Goal: Find specific page/section: Find specific page/section

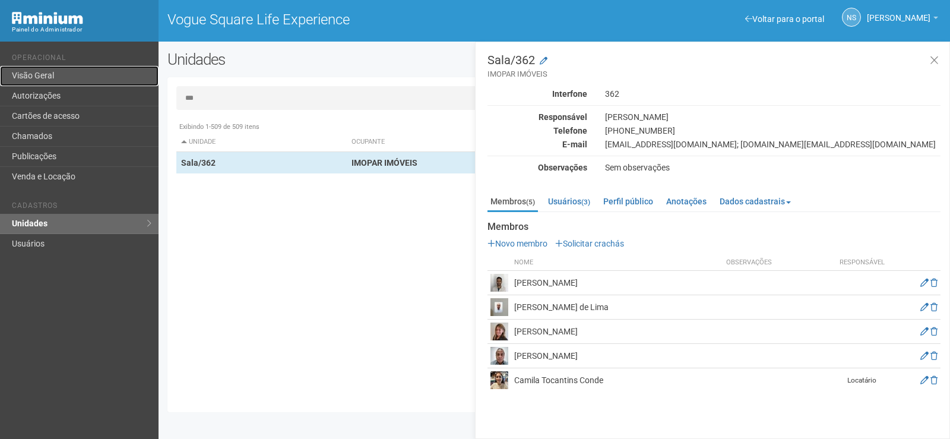
click at [48, 84] on link "Visão Geral" at bounding box center [79, 76] width 158 height 20
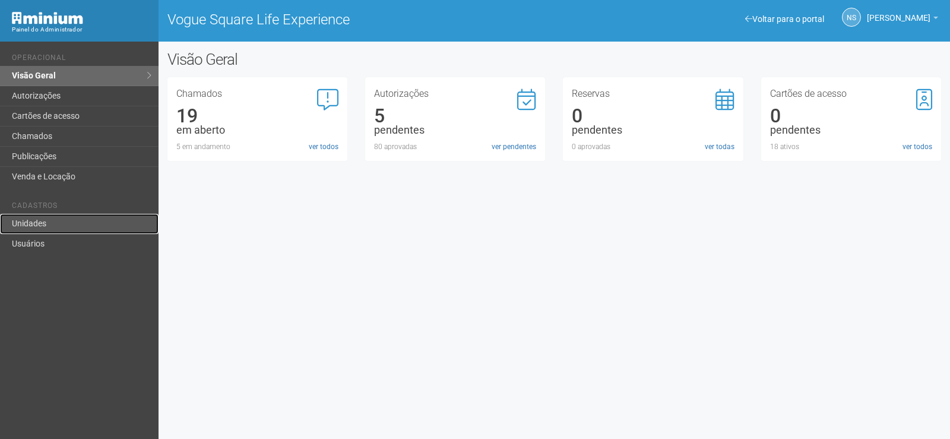
click at [65, 221] on link "Unidades" at bounding box center [79, 224] width 158 height 20
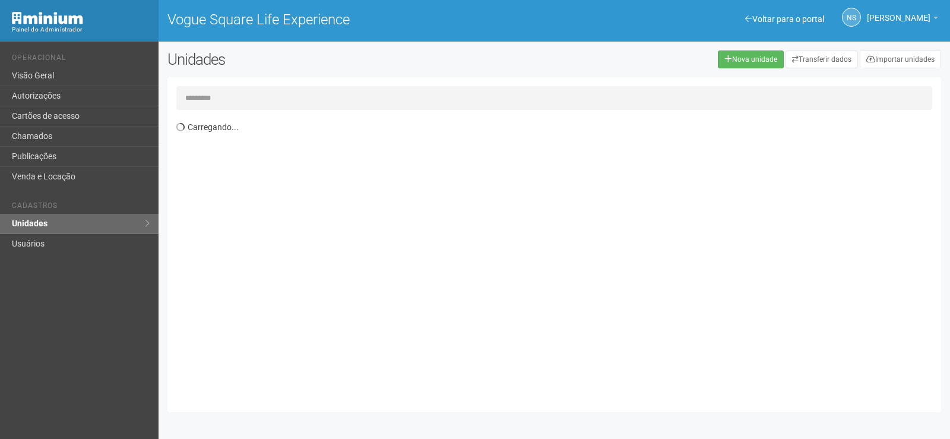
click at [208, 104] on input "text" at bounding box center [553, 98] width 755 height 24
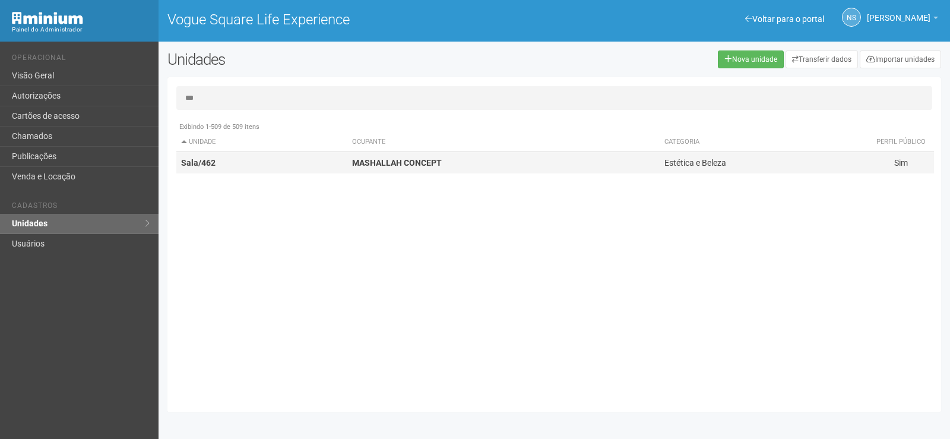
type input "***"
click at [355, 164] on strong "MASHALLAH CONCEPT" at bounding box center [397, 162] width 90 height 9
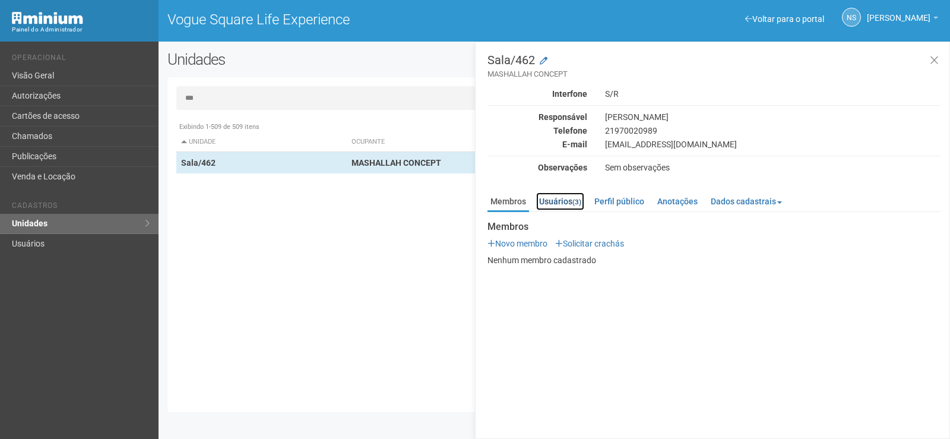
click at [562, 201] on link "Usuários (3)" at bounding box center [560, 201] width 48 height 18
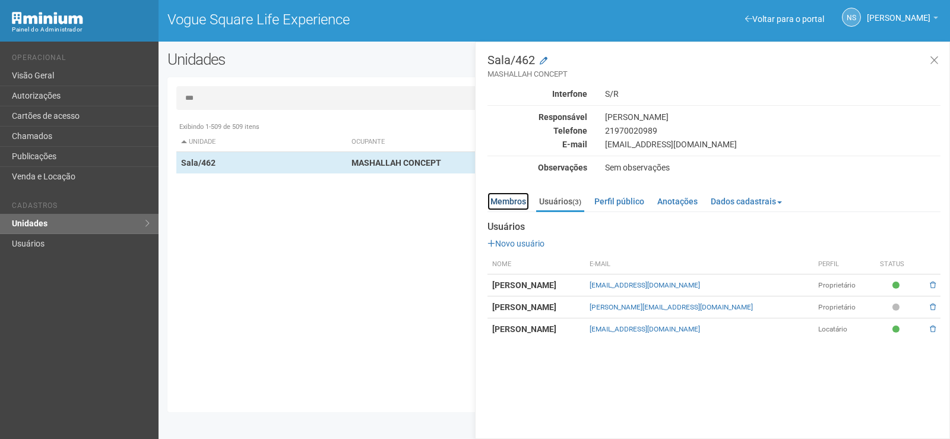
click at [521, 203] on link "Membros" at bounding box center [508, 201] width 42 height 18
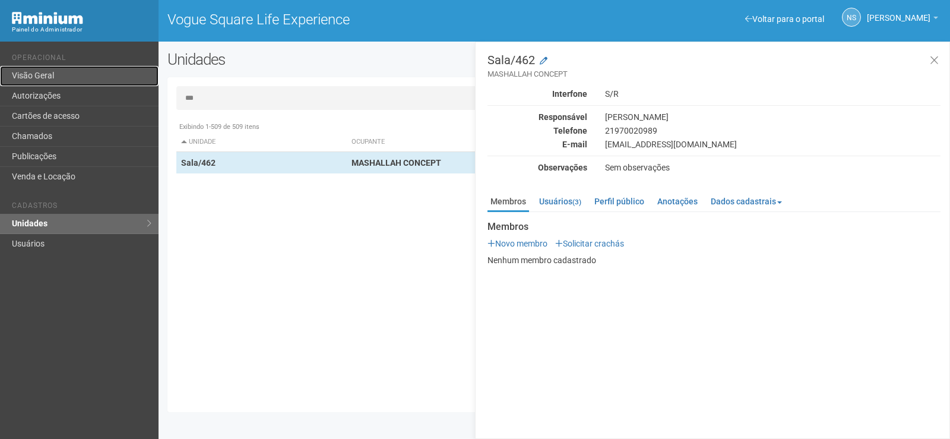
click at [74, 76] on link "Visão Geral" at bounding box center [79, 76] width 158 height 20
